Goal: Information Seeking & Learning: Understand process/instructions

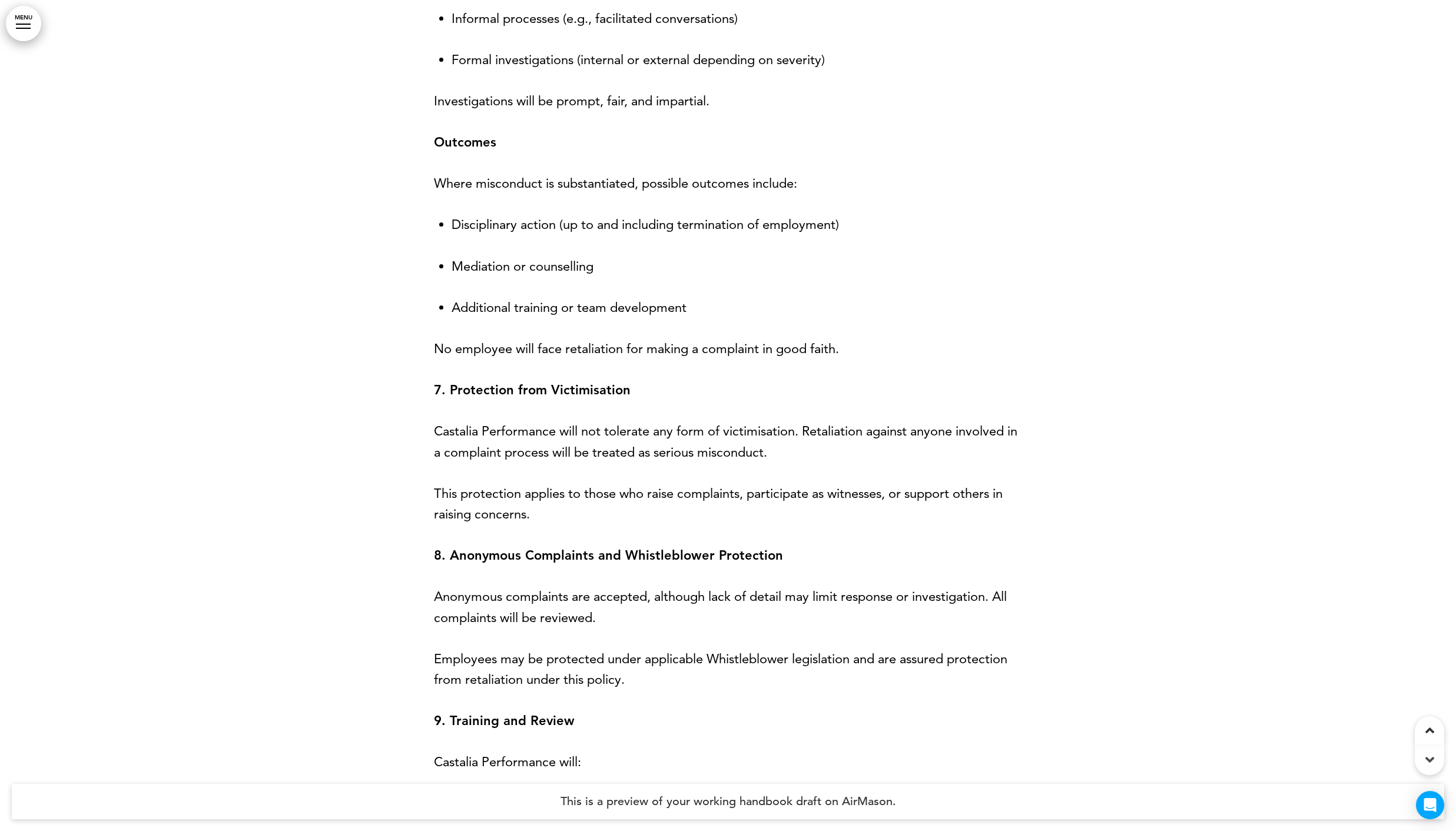
scroll to position [3462, 0]
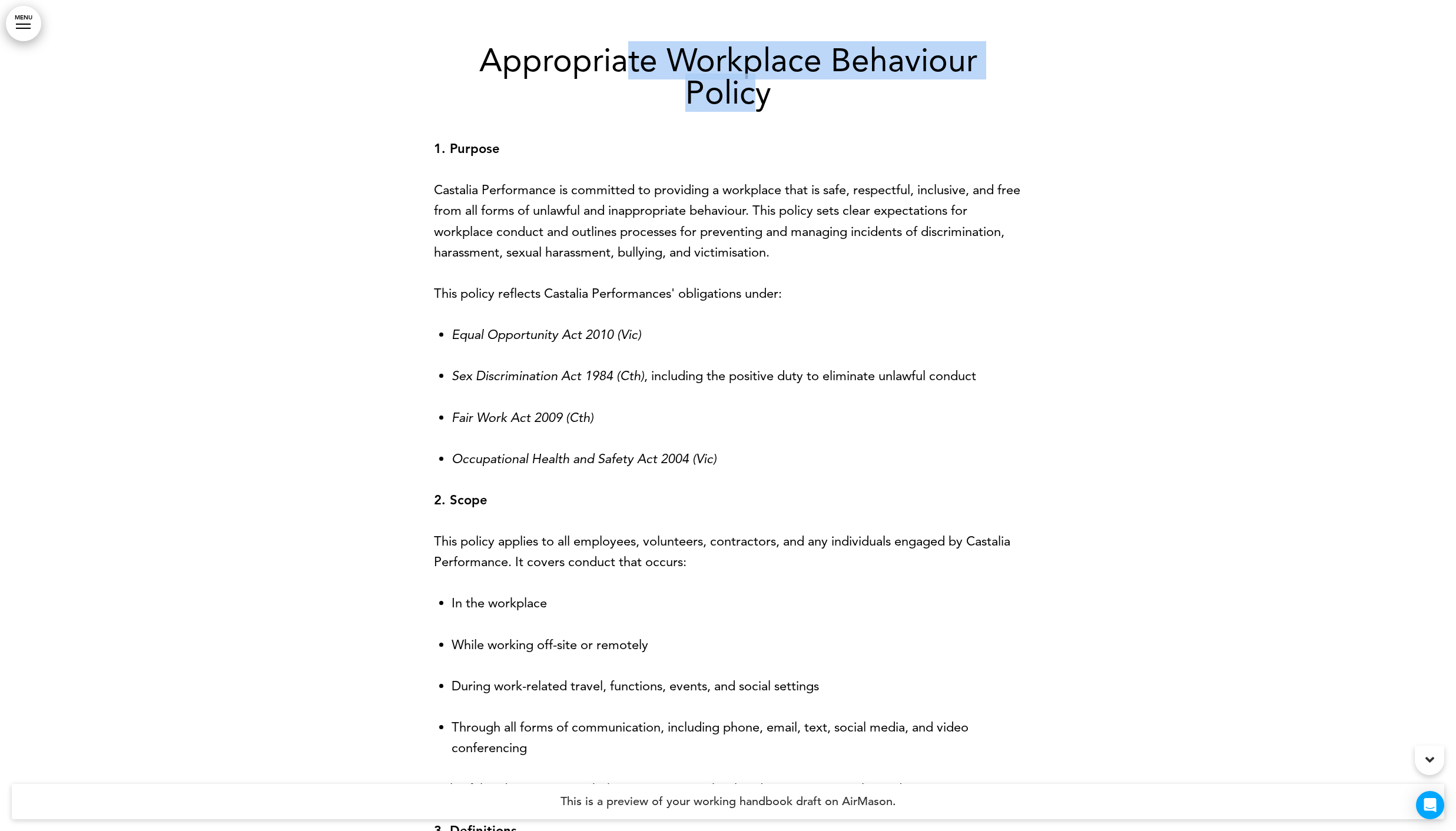
drag, startPoint x: 697, startPoint y: 55, endPoint x: 753, endPoint y: 89, distance: 65.5
click at [760, 87] on h1 "Appropriate Workplace Behaviour Policy" at bounding box center [728, 76] width 588 height 65
click at [745, 90] on h1 "Appropriate Workplace Behaviour Policy" at bounding box center [728, 76] width 588 height 65
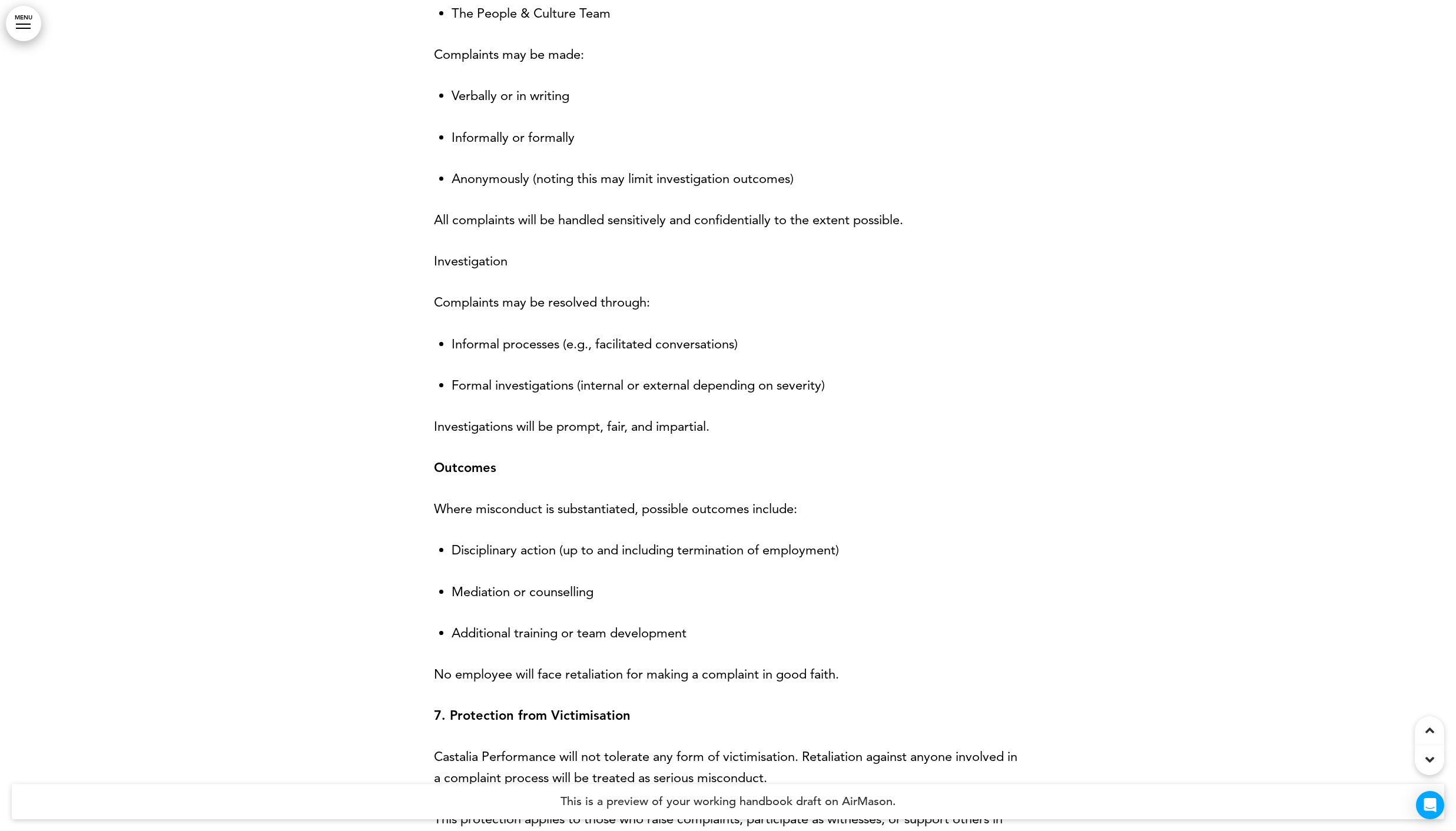
scroll to position [3462, 0]
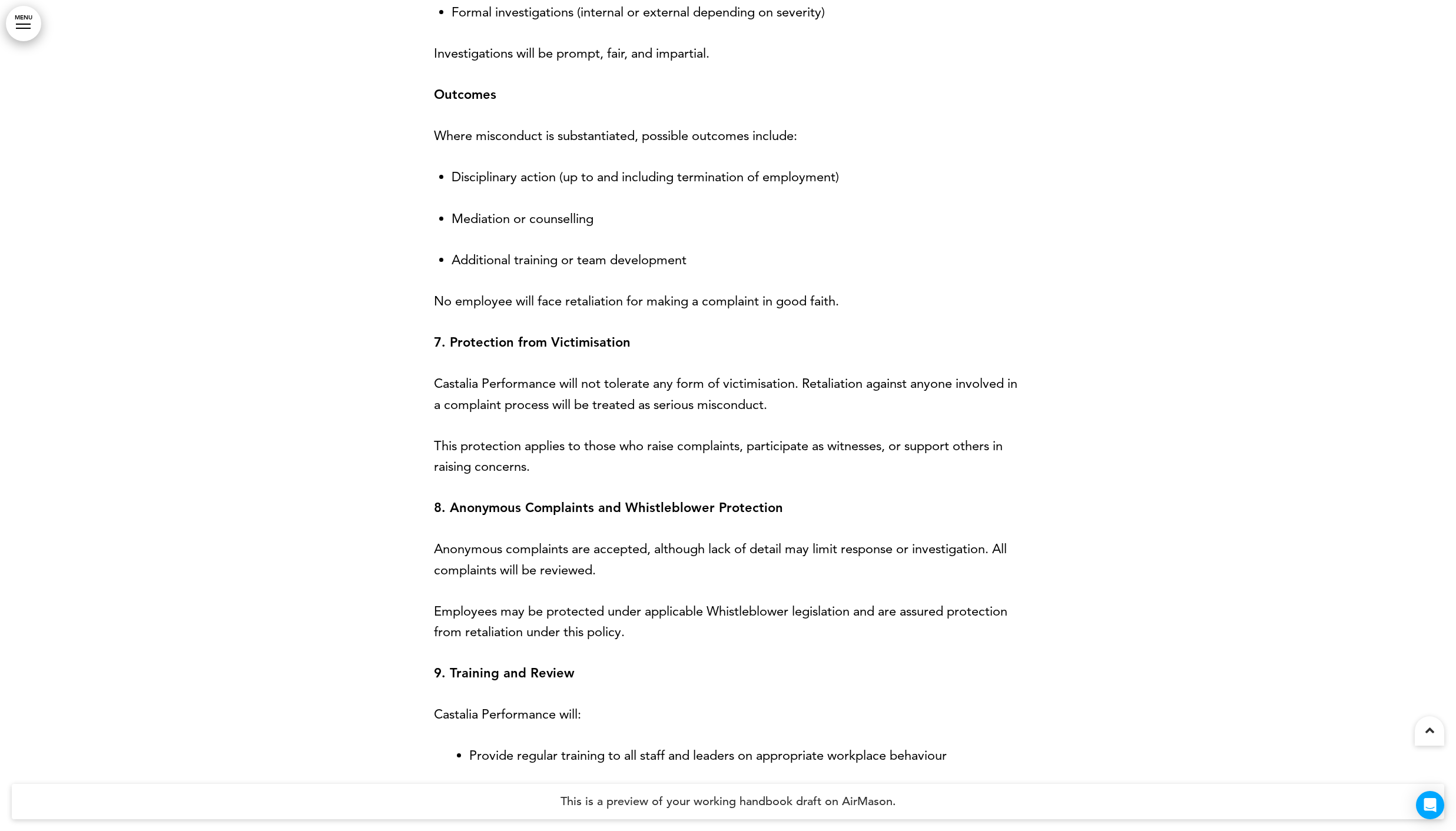
click at [828, 759] on li "Provide regular training to all staff and leaders on appropriate workplace beha…" at bounding box center [746, 755] width 553 height 21
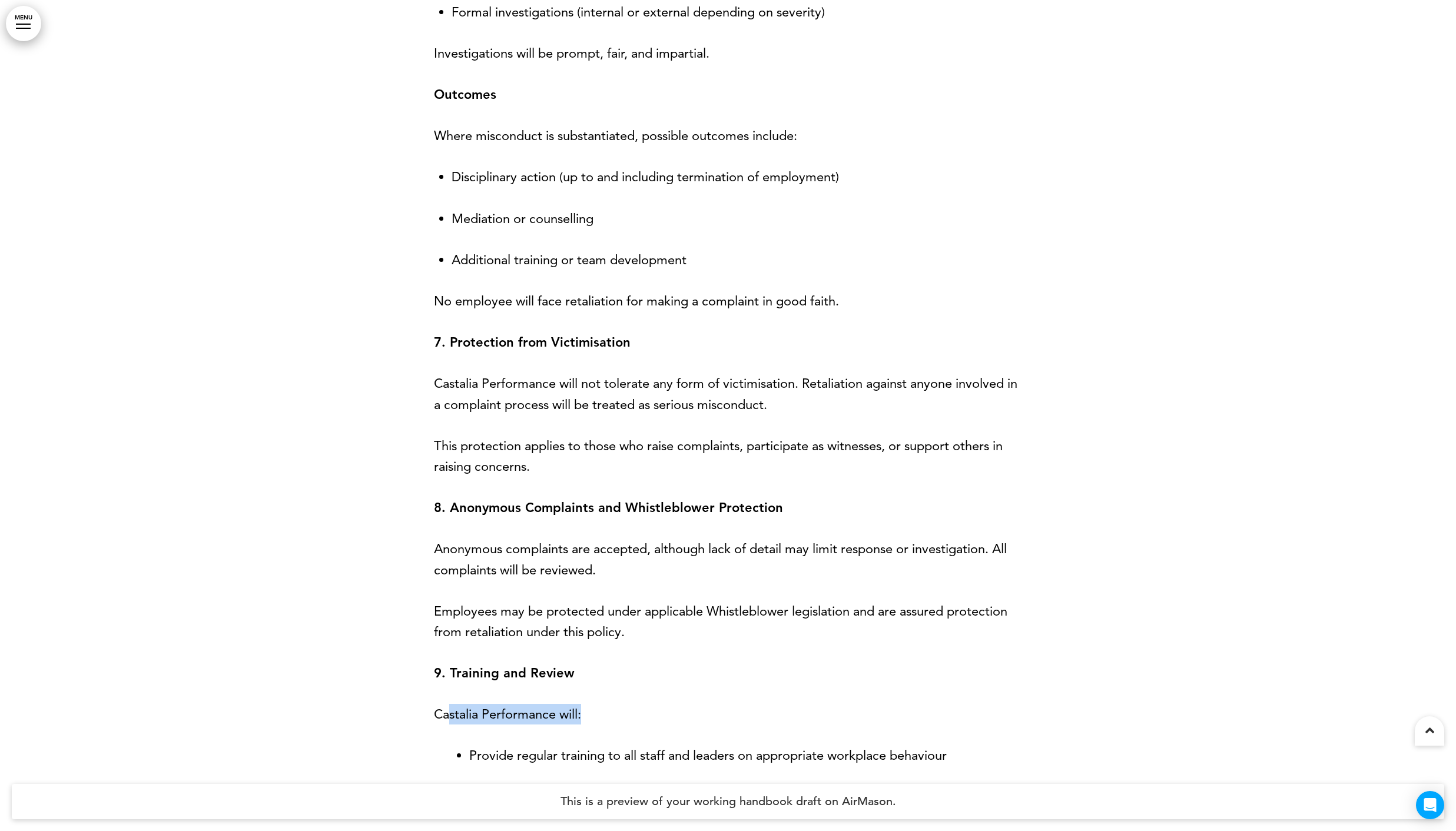
drag, startPoint x: 588, startPoint y: 712, endPoint x: 449, endPoint y: 698, distance: 139.7
click at [502, 712] on p "Castalia Performance will:" at bounding box center [728, 714] width 588 height 21
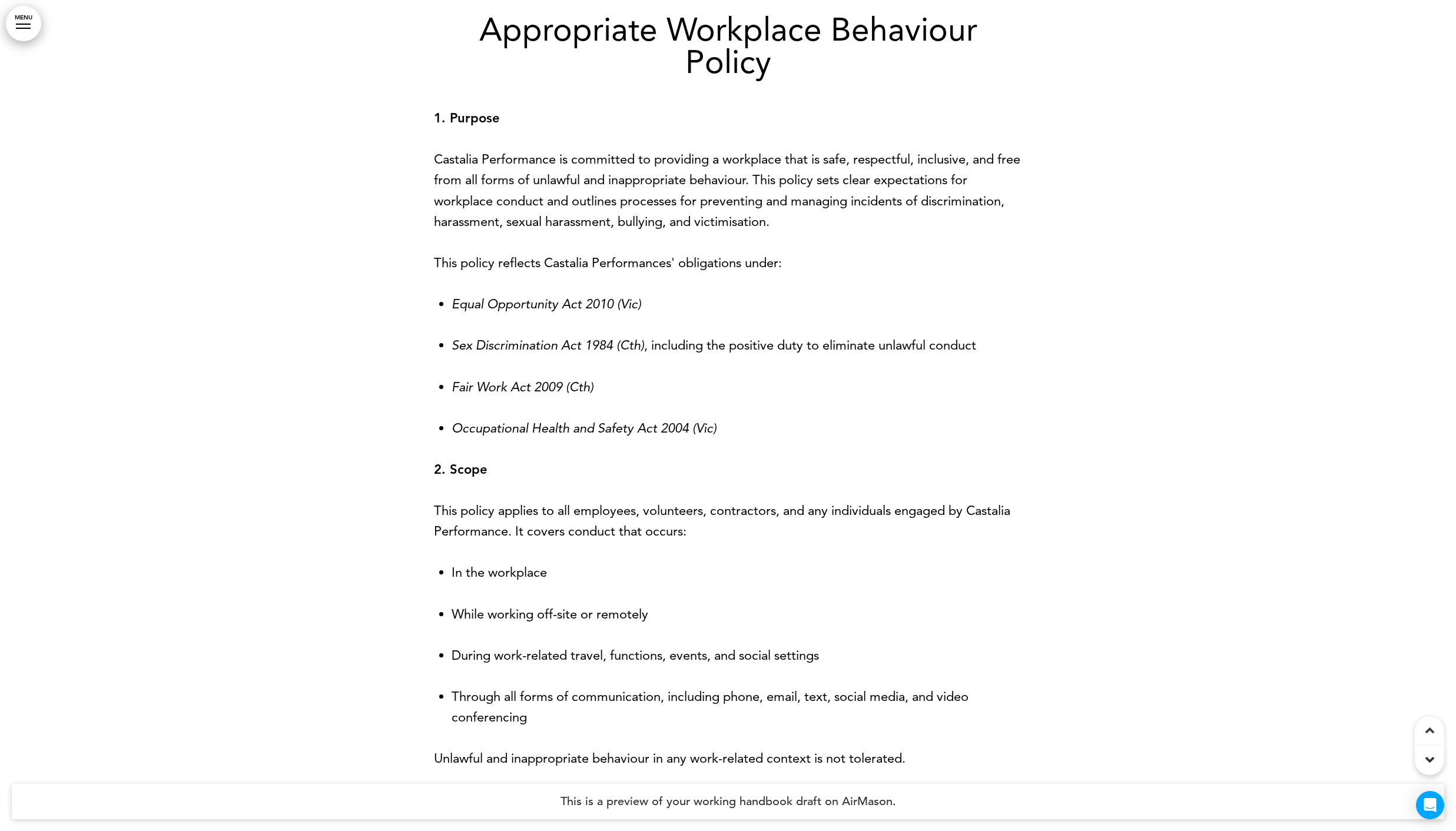
scroll to position [0, 0]
